Goal: Task Accomplishment & Management: Manage account settings

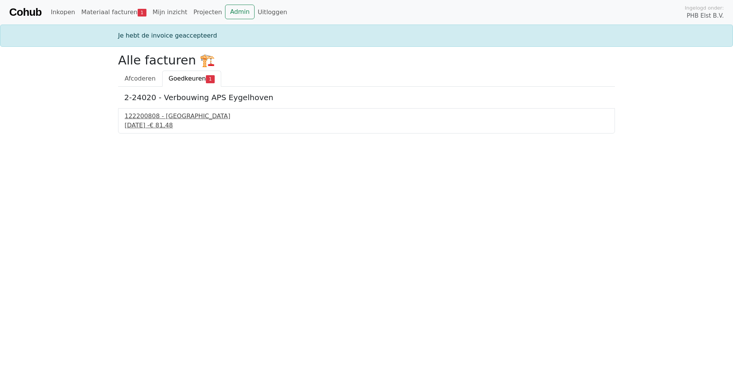
click at [164, 120] on div "122200808 - [GEOGRAPHIC_DATA]" at bounding box center [367, 116] width 484 height 9
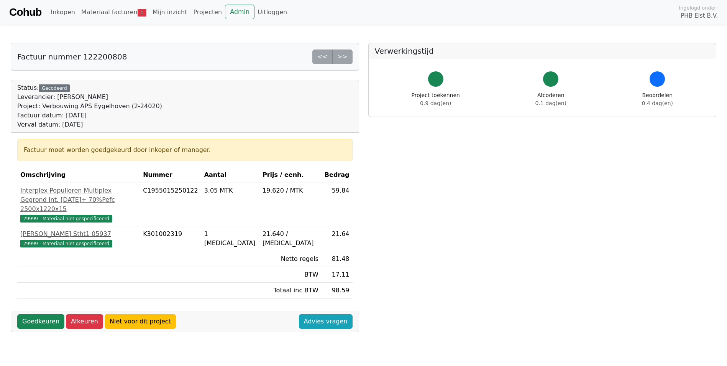
scroll to position [38, 0]
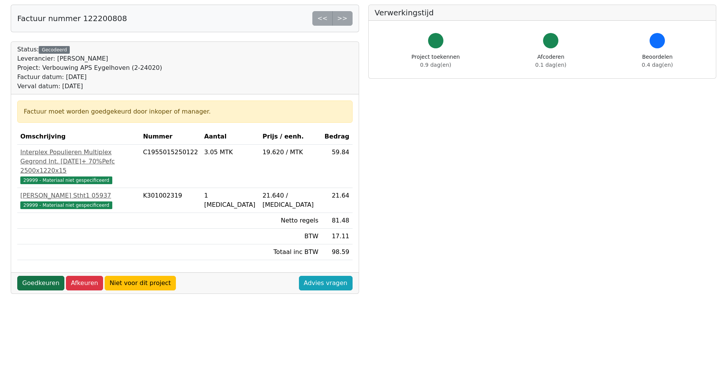
click at [35, 284] on link "Goedkeuren" at bounding box center [40, 283] width 47 height 15
